Goal: Navigation & Orientation: Find specific page/section

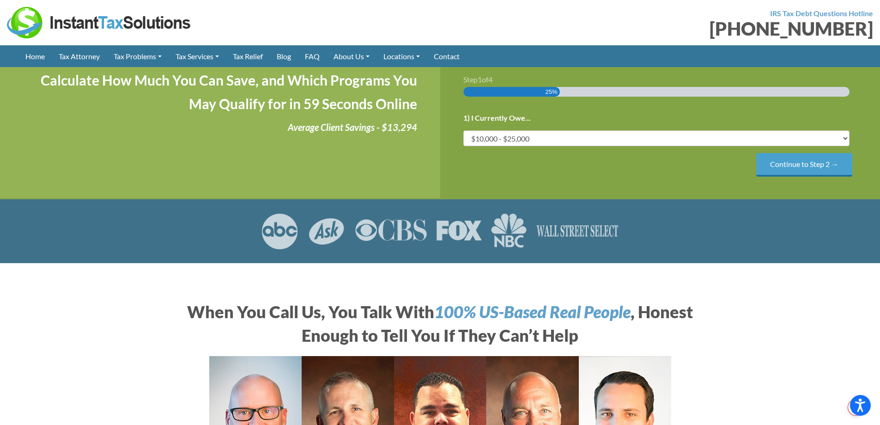
scroll to position [370, 0]
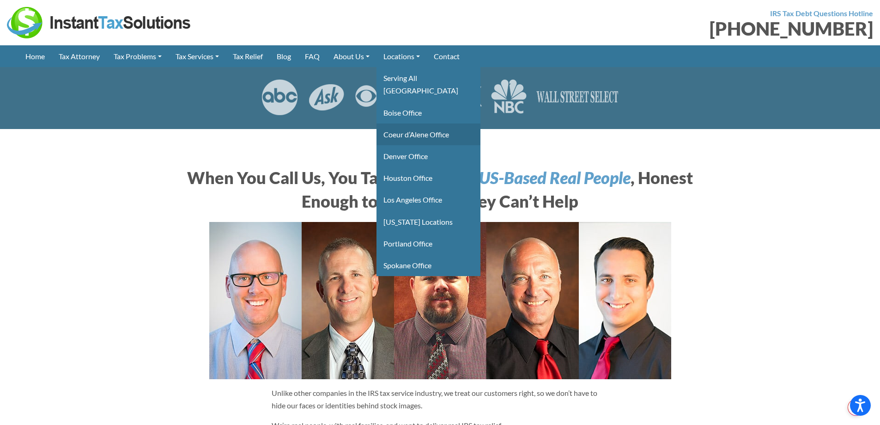
click at [422, 127] on link "Coeur d’Alene Office" at bounding box center [428, 134] width 104 height 22
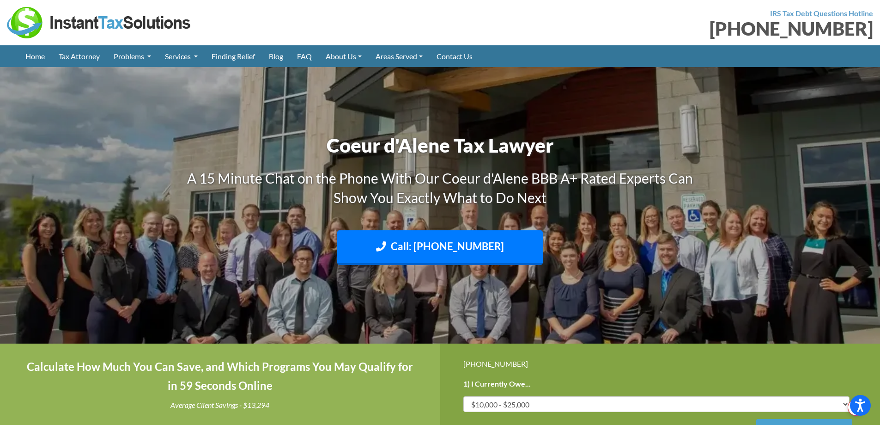
click at [102, 23] on img at bounding box center [99, 22] width 185 height 31
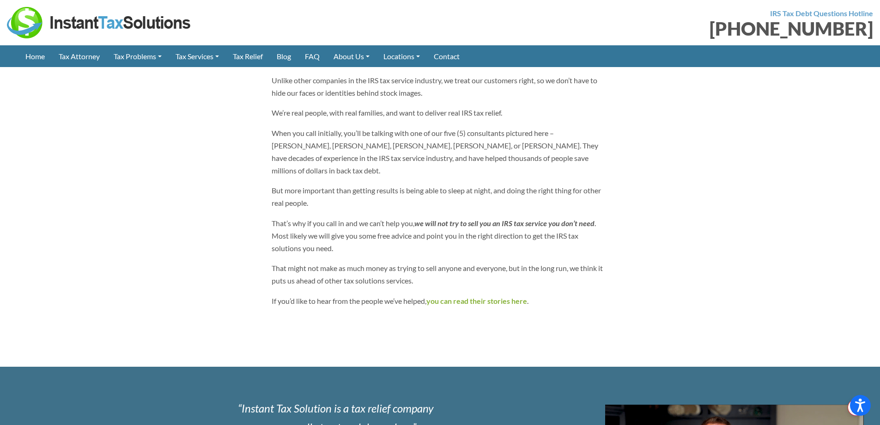
scroll to position [693, 0]
